Goal: Use online tool/utility

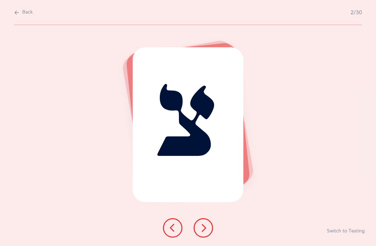
click at [207, 232] on icon at bounding box center [203, 228] width 8 height 8
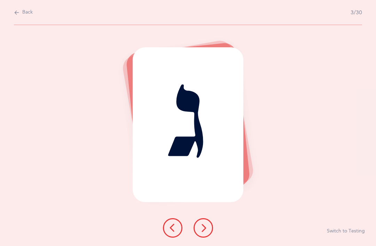
click at [206, 232] on icon at bounding box center [203, 228] width 8 height 8
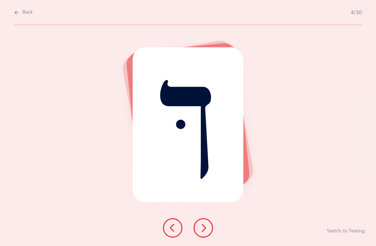
click at [207, 232] on icon at bounding box center [203, 228] width 8 height 8
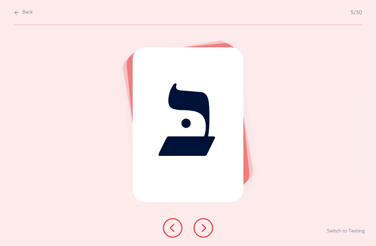
click at [207, 232] on icon at bounding box center [203, 228] width 8 height 8
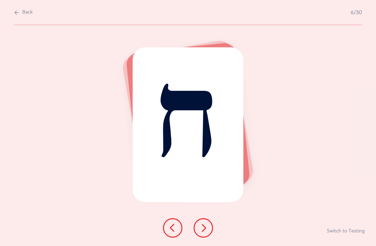
click at [206, 232] on icon at bounding box center [203, 228] width 8 height 8
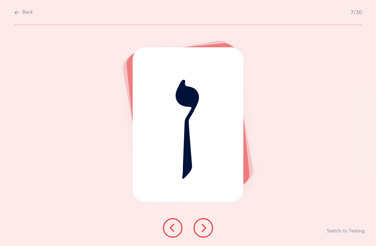
click at [207, 232] on icon at bounding box center [203, 228] width 8 height 8
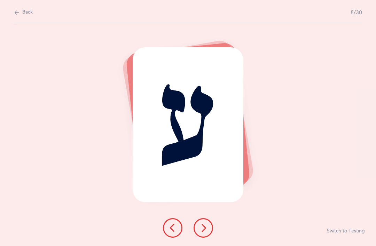
click at [208, 238] on button at bounding box center [202, 227] width 19 height 19
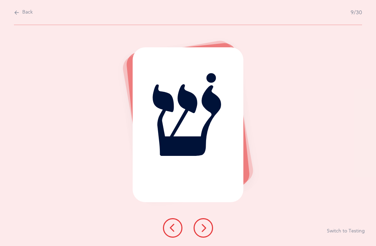
click at [205, 238] on button at bounding box center [202, 227] width 19 height 19
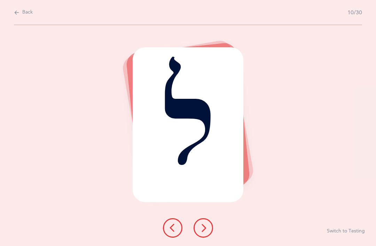
click at [209, 238] on button at bounding box center [202, 227] width 19 height 19
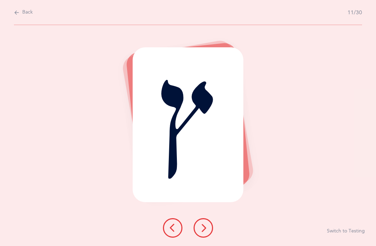
click at [208, 238] on button at bounding box center [202, 227] width 19 height 19
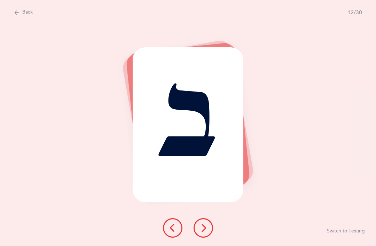
click at [205, 232] on icon at bounding box center [203, 228] width 8 height 8
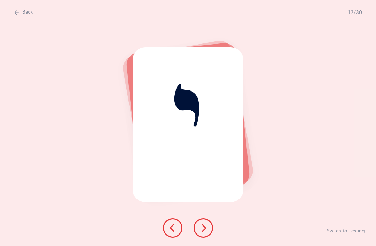
click at [206, 232] on icon at bounding box center [203, 228] width 8 height 8
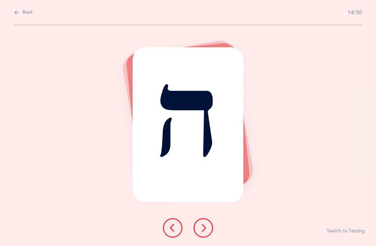
click at [207, 232] on icon at bounding box center [203, 228] width 8 height 8
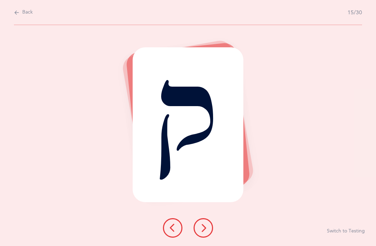
click at [206, 232] on icon at bounding box center [203, 228] width 8 height 8
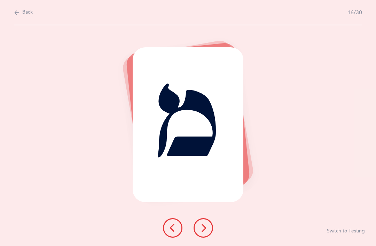
click at [209, 238] on button at bounding box center [202, 227] width 19 height 19
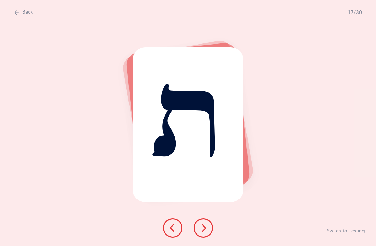
click at [205, 232] on icon at bounding box center [203, 228] width 8 height 8
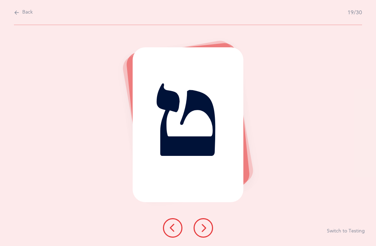
click at [203, 232] on icon at bounding box center [203, 228] width 8 height 8
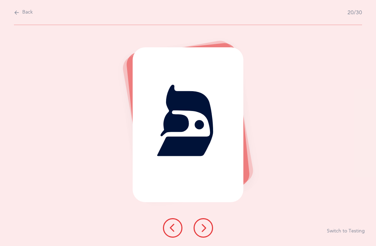
click at [203, 232] on icon at bounding box center [203, 228] width 8 height 8
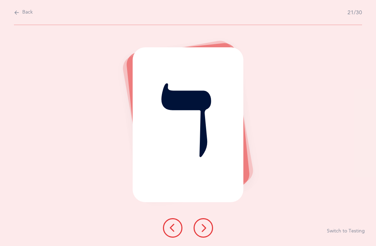
click at [210, 238] on button at bounding box center [202, 227] width 19 height 19
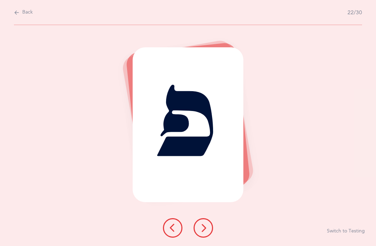
click at [207, 238] on button at bounding box center [202, 227] width 19 height 19
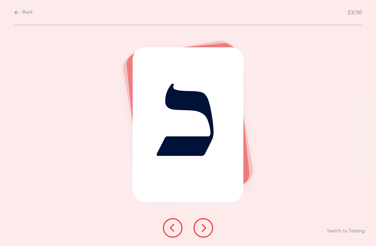
click at [203, 232] on icon at bounding box center [203, 228] width 8 height 8
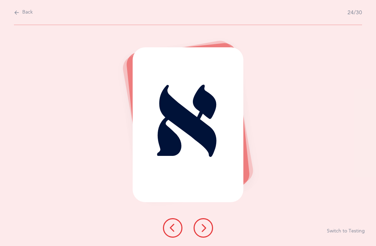
click at [208, 238] on button at bounding box center [202, 227] width 19 height 19
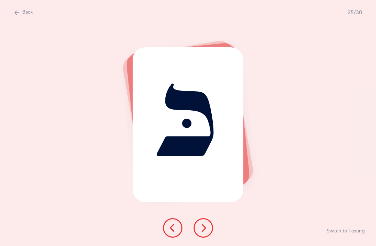
click at [207, 232] on icon at bounding box center [203, 228] width 8 height 8
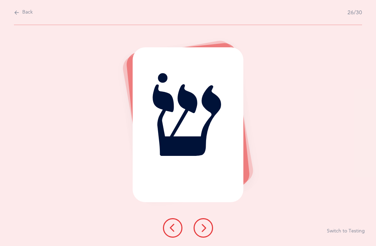
click at [204, 238] on button at bounding box center [202, 227] width 19 height 19
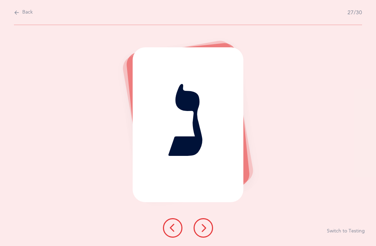
click at [207, 232] on icon at bounding box center [203, 228] width 8 height 8
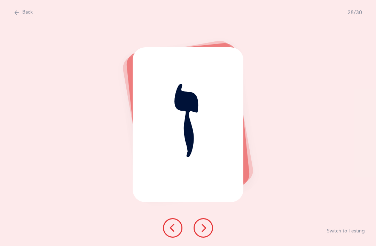
click at [202, 232] on icon at bounding box center [203, 228] width 8 height 8
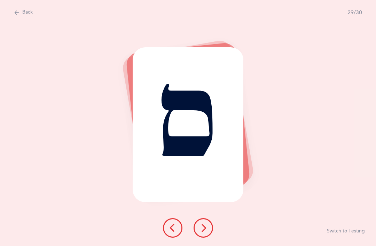
click at [207, 232] on icon at bounding box center [203, 228] width 8 height 8
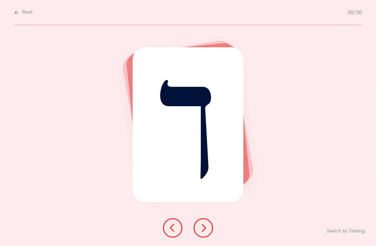
click at [206, 232] on icon at bounding box center [203, 228] width 8 height 8
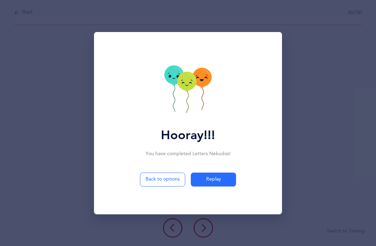
click at [159, 186] on button "Back to options" at bounding box center [162, 180] width 45 height 14
select select "27"
select select "single"
